Goal: Information Seeking & Learning: Stay updated

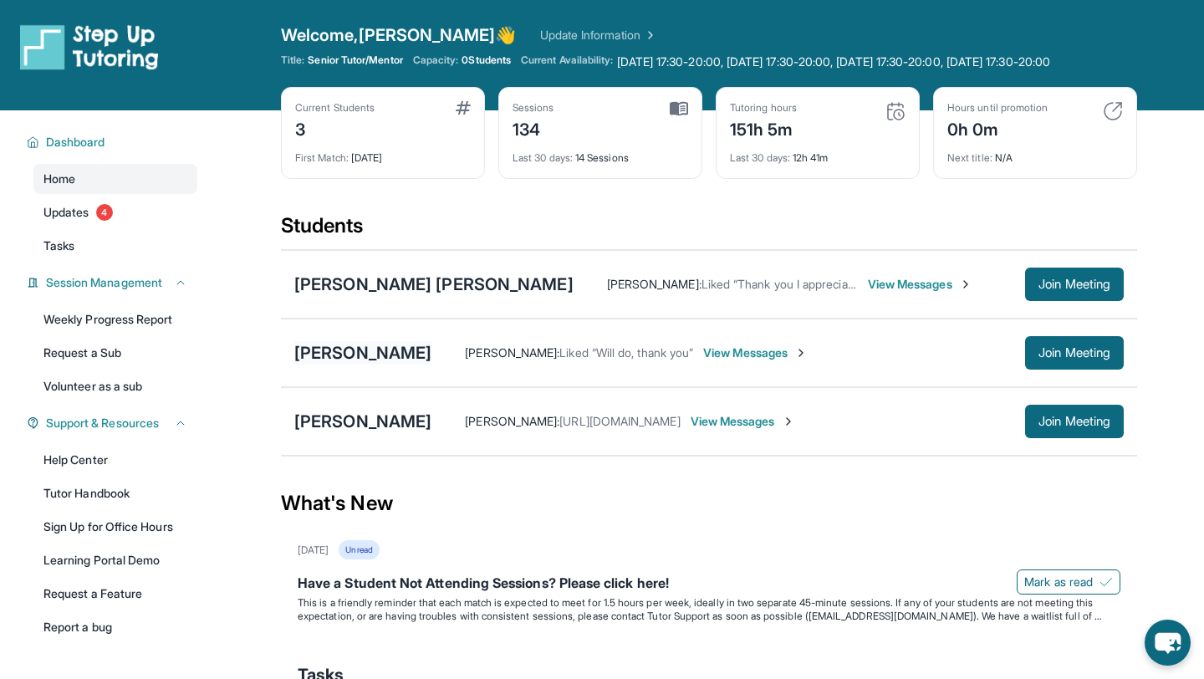
click at [339, 365] on div "[PERSON_NAME]" at bounding box center [362, 352] width 137 height 23
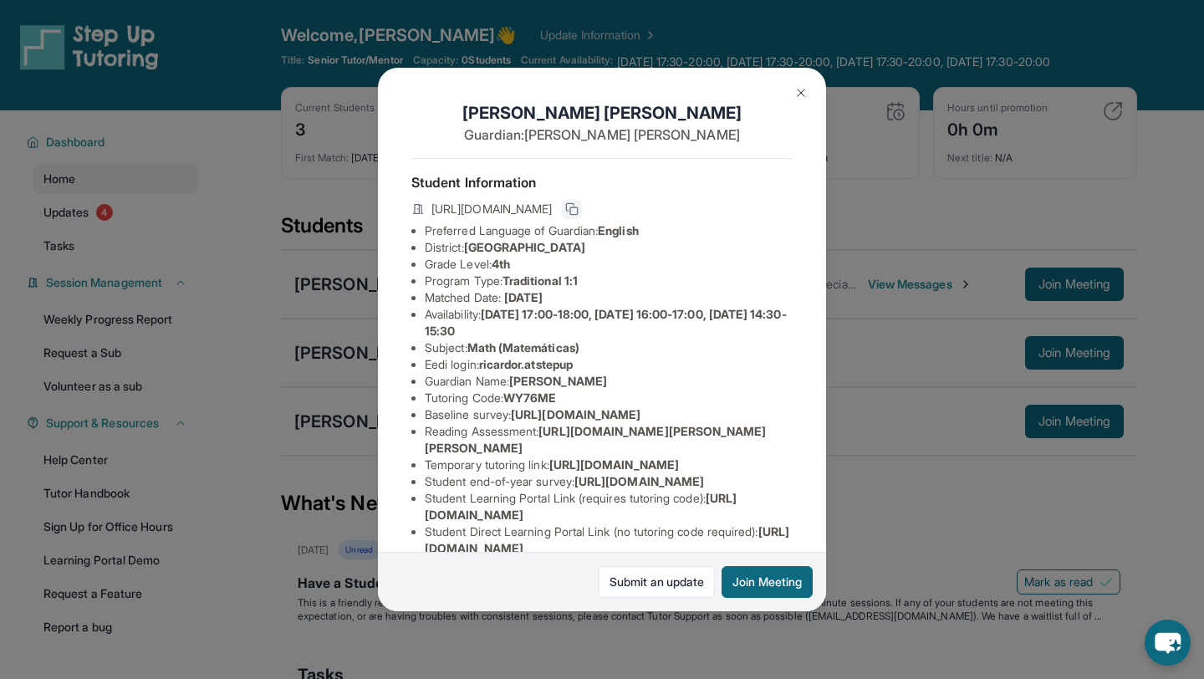
click at [579, 206] on icon at bounding box center [571, 208] width 13 height 13
click at [795, 90] on img at bounding box center [801, 92] width 13 height 13
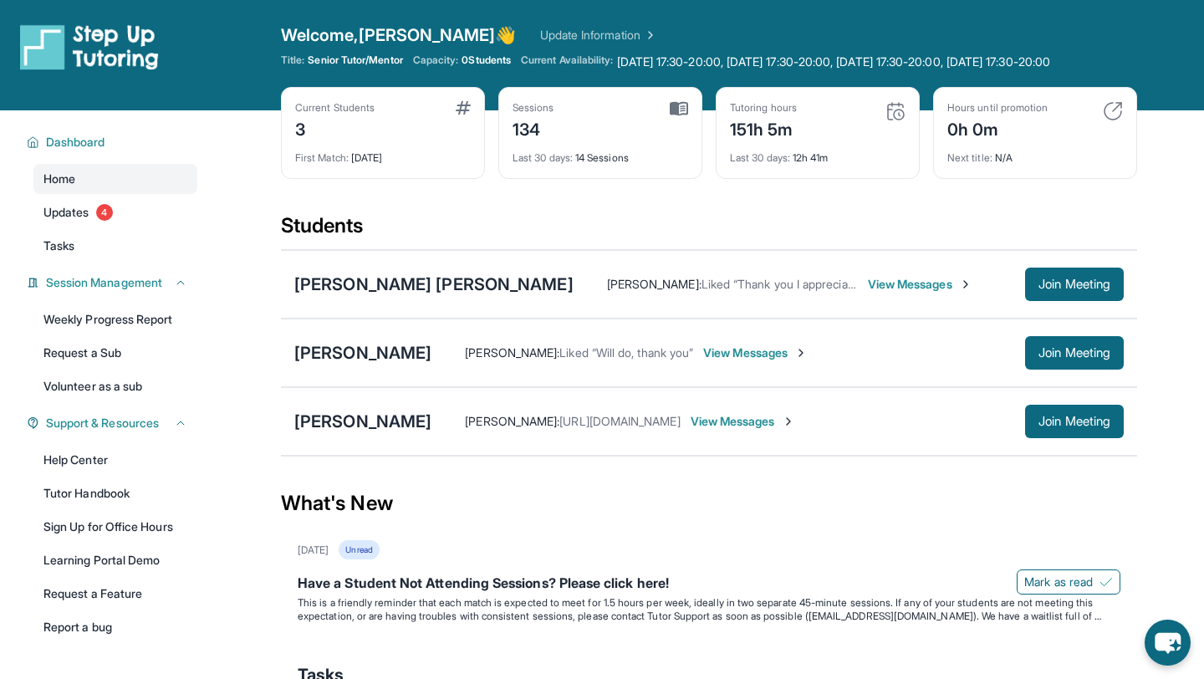
click at [800, 87] on div "Welcome, [PERSON_NAME] 👋 Update Information Title: Senior Tutor/Mentor Capacity…" at bounding box center [709, 55] width 856 height 64
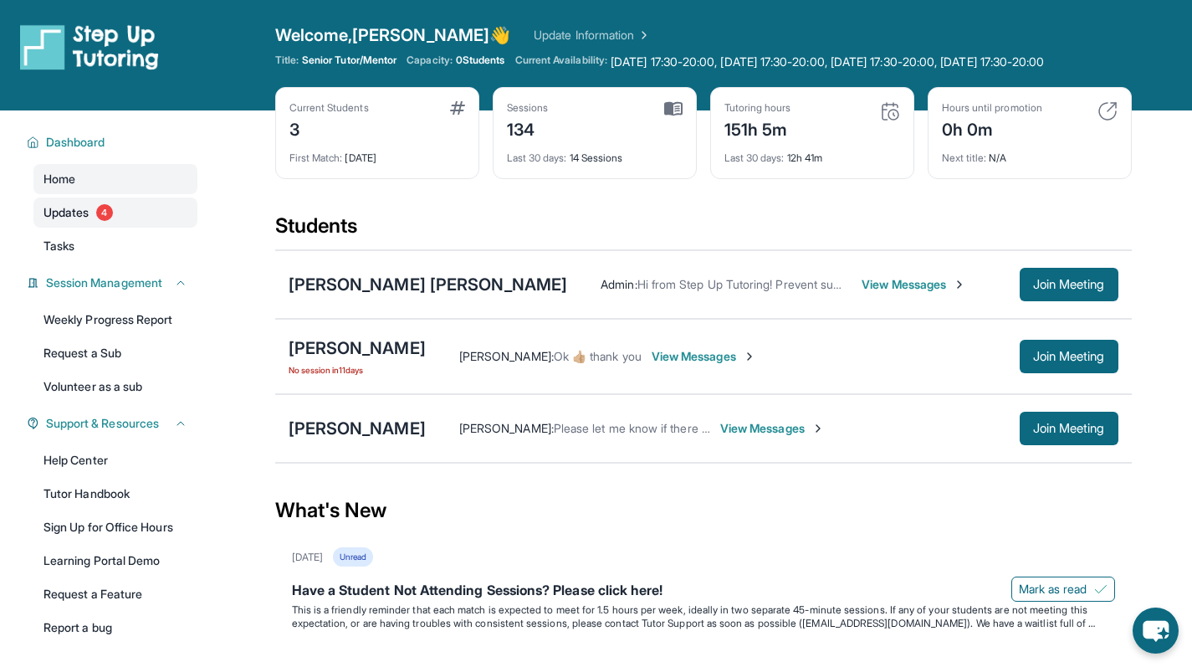
click at [140, 228] on link "Updates 4" at bounding box center [115, 212] width 164 height 30
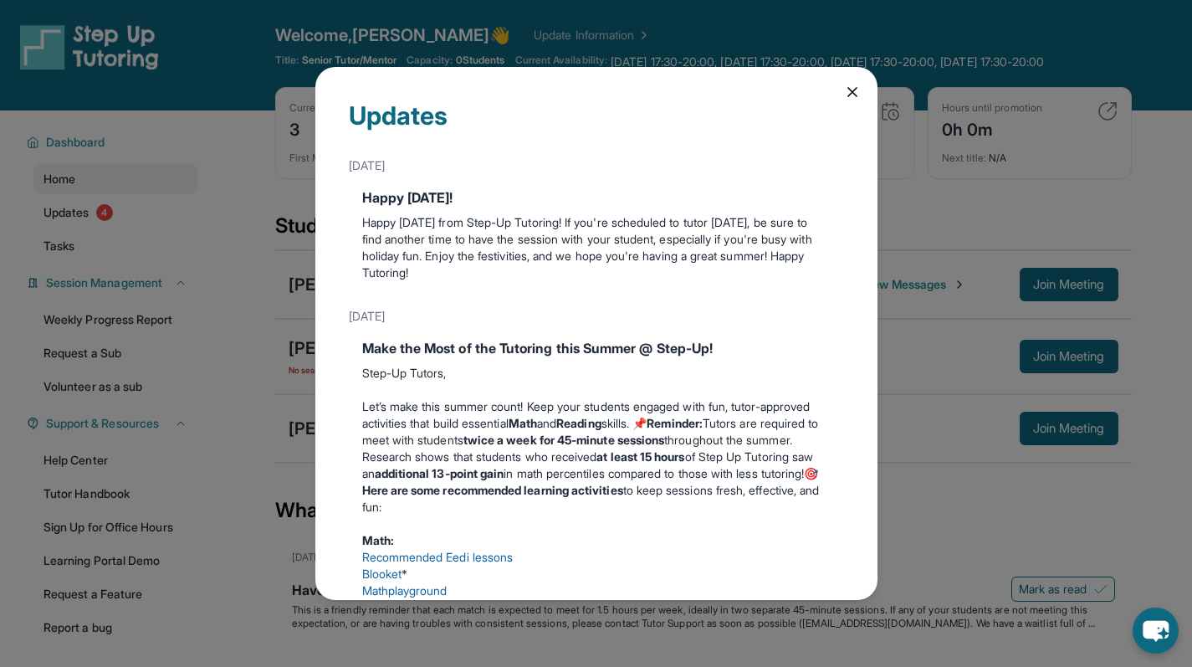
click at [831, 85] on div "Updates [DATE] Happy [DATE]! Happy [DATE] from Step-Up Tutoring! If you're sche…" at bounding box center [596, 334] width 562 height 534
click at [844, 89] on icon at bounding box center [852, 92] width 17 height 17
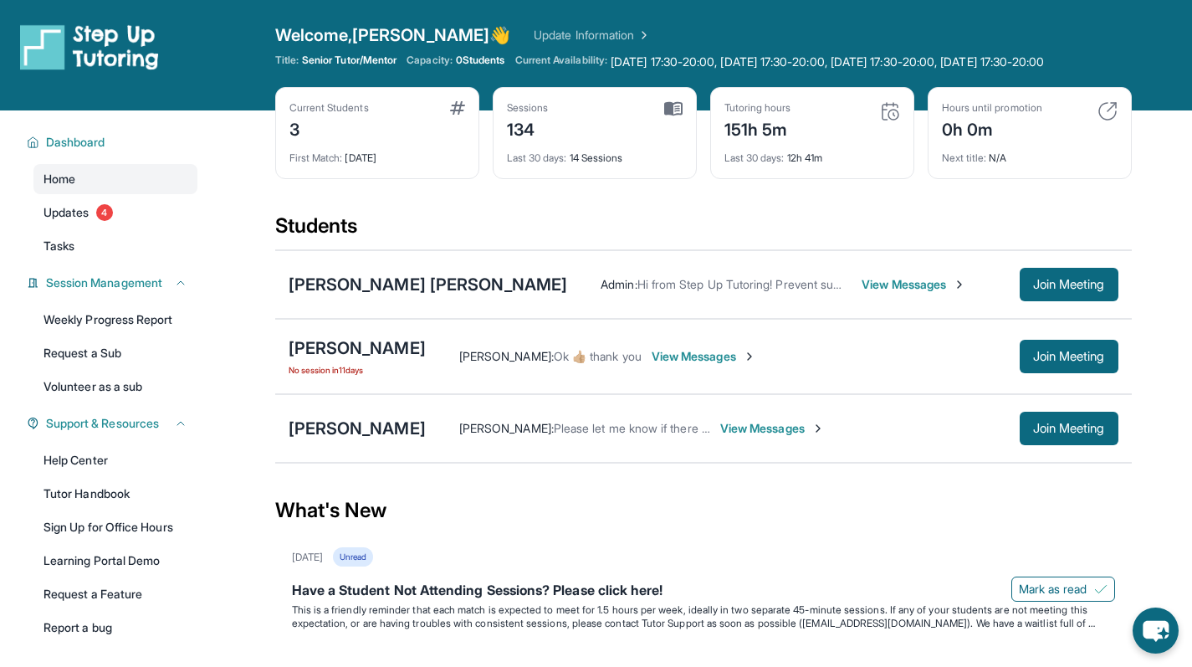
click at [1111, 121] on img at bounding box center [1107, 111] width 20 height 20
click at [999, 165] on div "Next title : N/A" at bounding box center [1030, 152] width 176 height 23
click at [976, 164] on span "Next title :" at bounding box center [964, 157] width 45 height 13
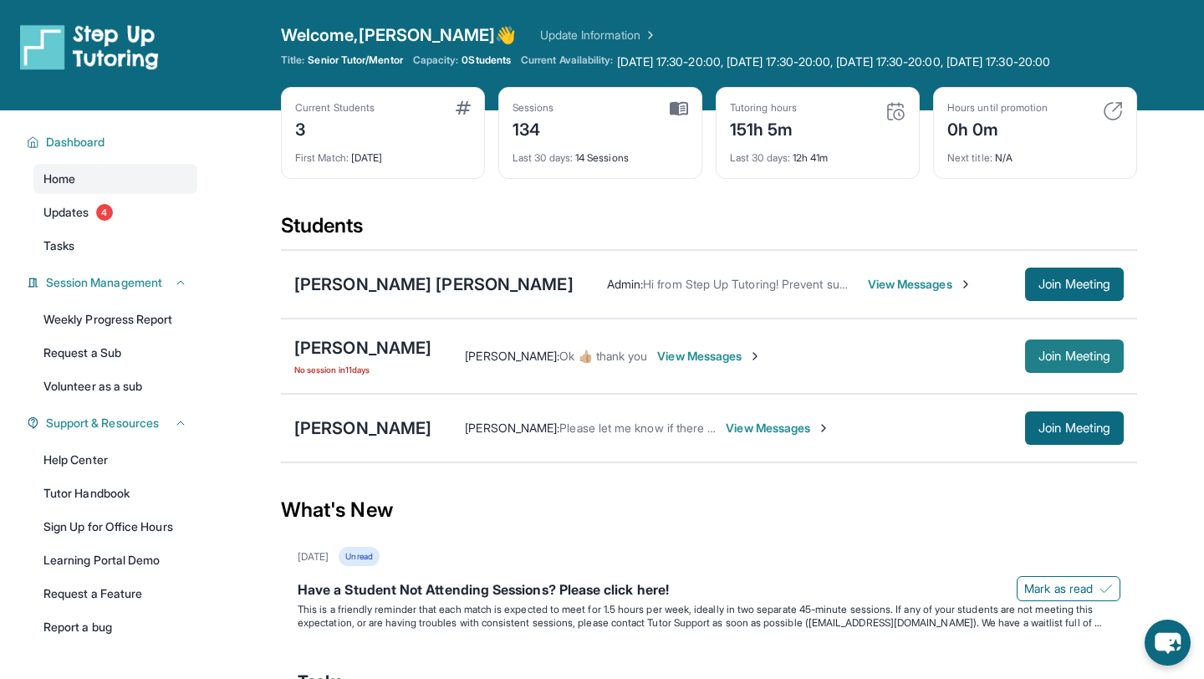
click at [1054, 373] on button "Join Meeting" at bounding box center [1074, 356] width 99 height 33
